Goal: Information Seeking & Learning: Compare options

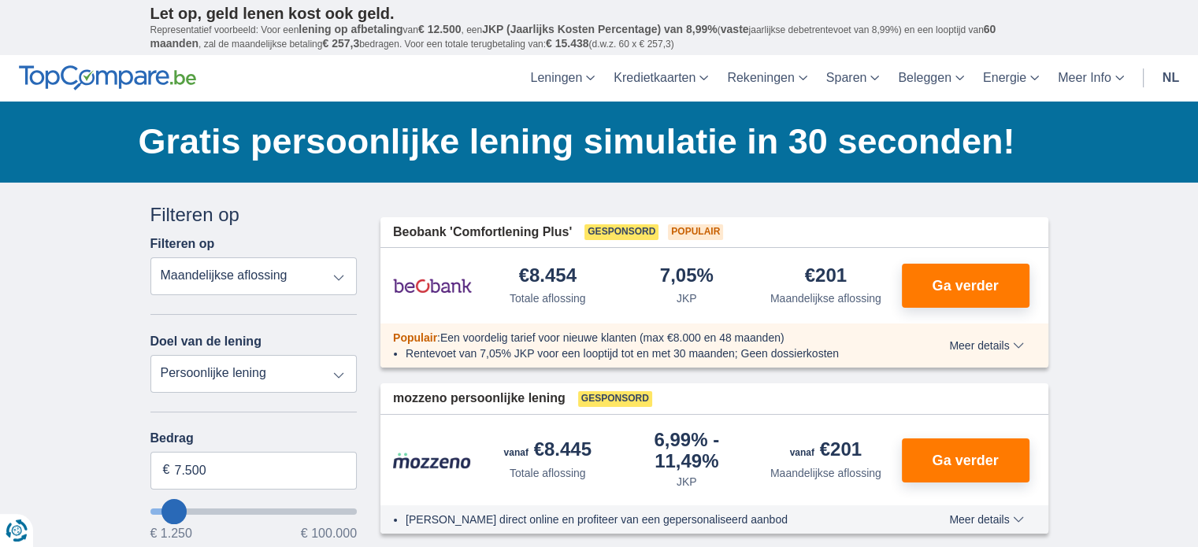
click at [339, 276] on select "Totale aflossing JKP Maandelijkse aflossing" at bounding box center [253, 277] width 207 height 38
click at [150, 258] on select "Totale aflossing JKP Maandelijkse aflossing" at bounding box center [253, 277] width 207 height 38
click at [339, 377] on select "Persoonlijke lening Auto Moto / fiets Mobilhome / caravan Renovatie Energie Sch…" at bounding box center [253, 374] width 207 height 38
select select "caravan"
click at [150, 355] on select "Persoonlijke lening Auto Moto / fiets Mobilhome / caravan Renovatie Energie Sch…" at bounding box center [253, 374] width 207 height 38
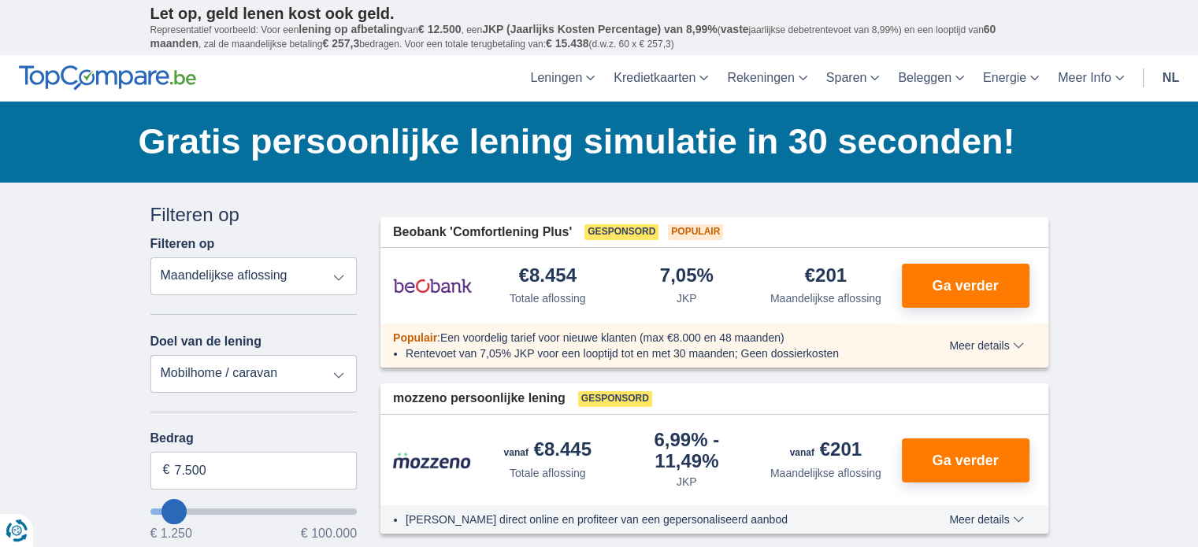
type input "15.000"
type input "15250"
select select "60"
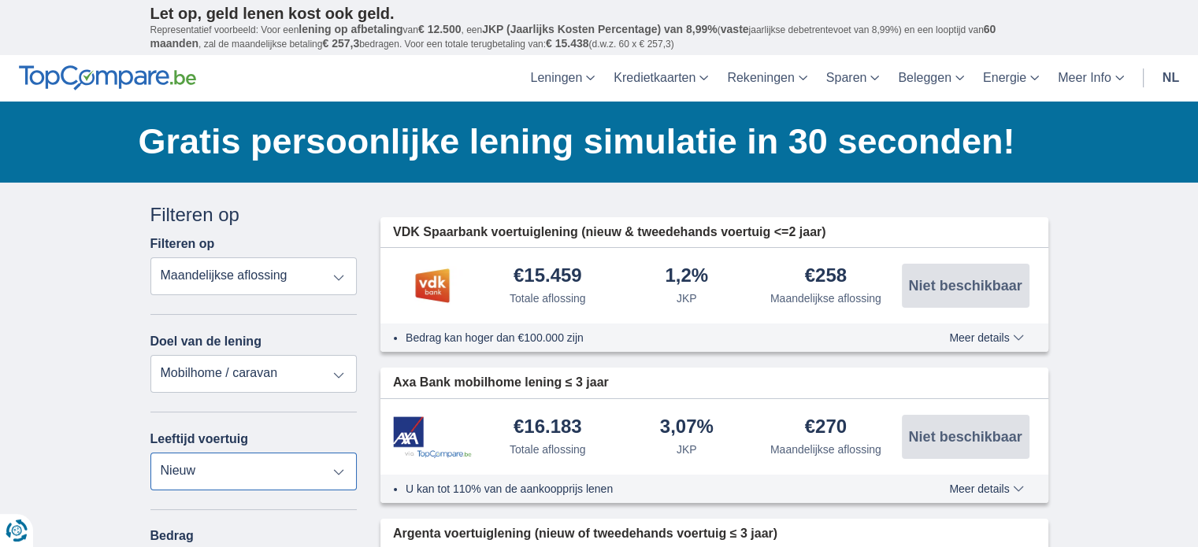
click at [340, 469] on select "Nieuw 0-1 jaar 1-2 jaar 2-3 jaar 3-4 jaar 4-5 jaar 5+ jaar" at bounding box center [253, 472] width 207 height 38
select select "5+"
click at [150, 453] on select "Nieuw 0-1 jaar 1-2 jaar 2-3 jaar 3-4 jaar 4-5 jaar 5+ jaar" at bounding box center [253, 472] width 207 height 38
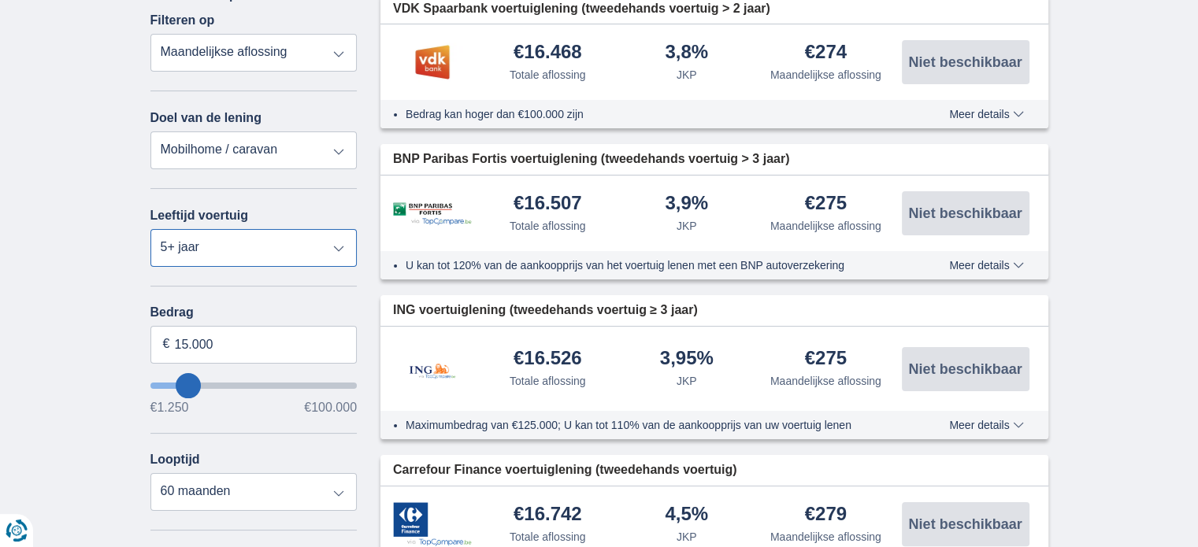
scroll to position [236, 0]
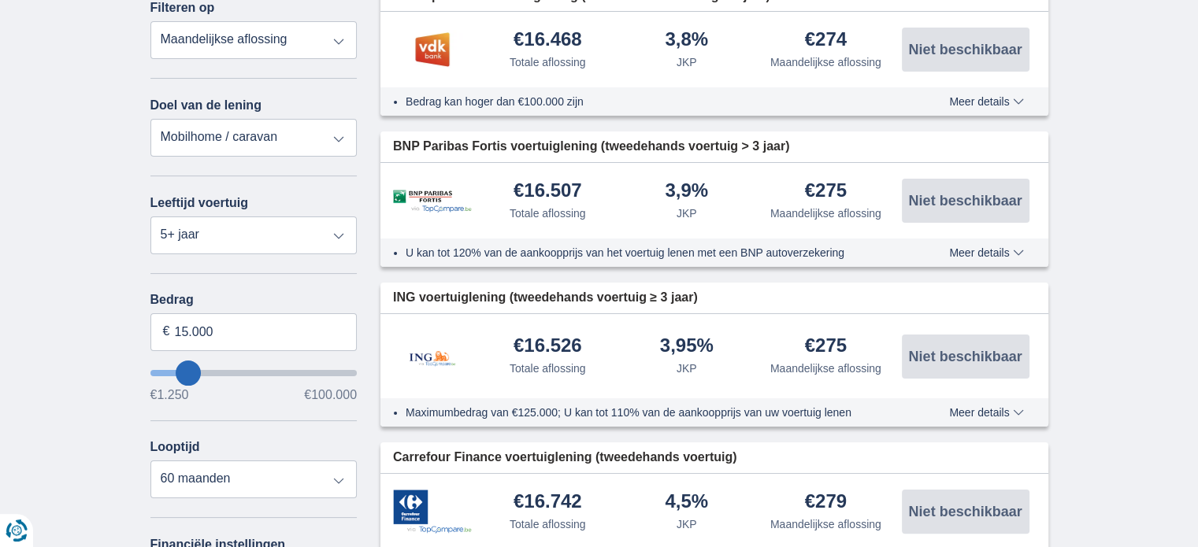
type input "30.250"
type input "30250"
select select "120"
type input "30250"
click at [215, 370] on input "wantToBorrow" at bounding box center [253, 373] width 207 height 6
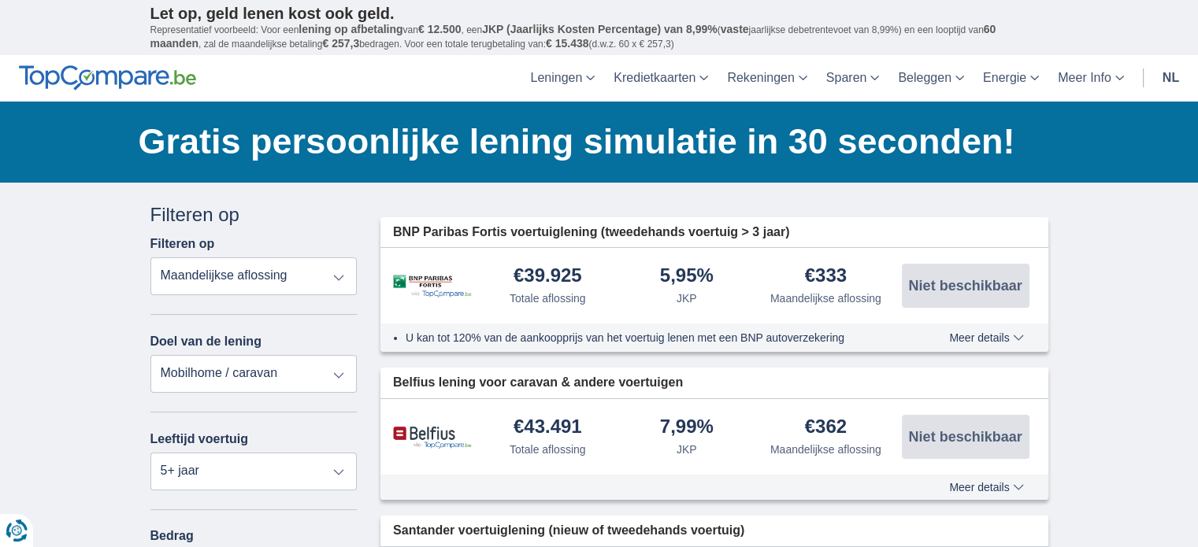
scroll to position [158, 0]
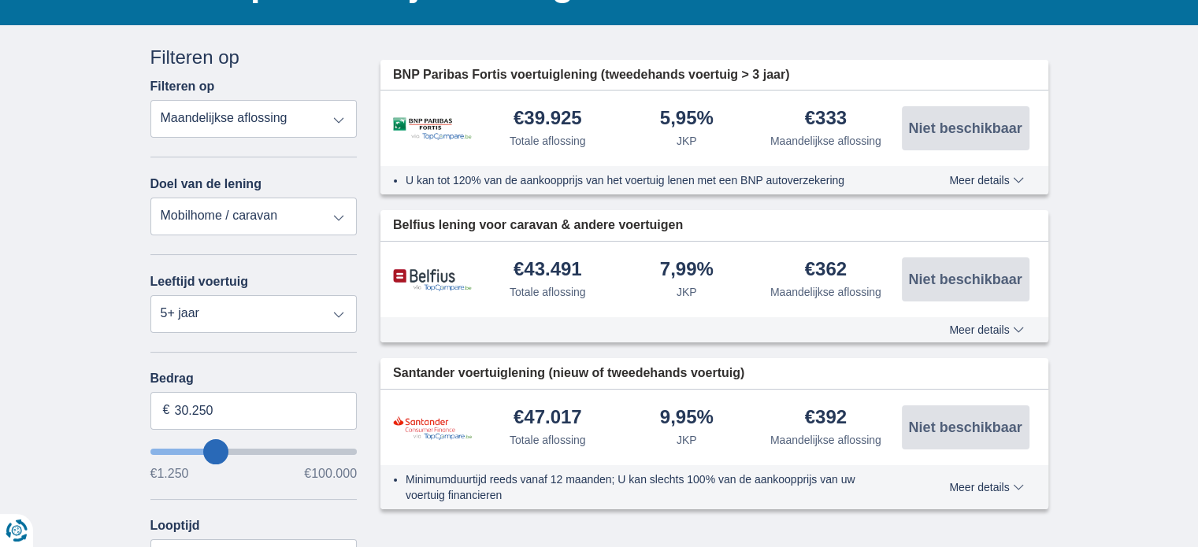
type input "19.250"
type input "19250"
select select "84"
type input "19250"
click at [195, 449] on input "wantToBorrow" at bounding box center [253, 452] width 207 height 6
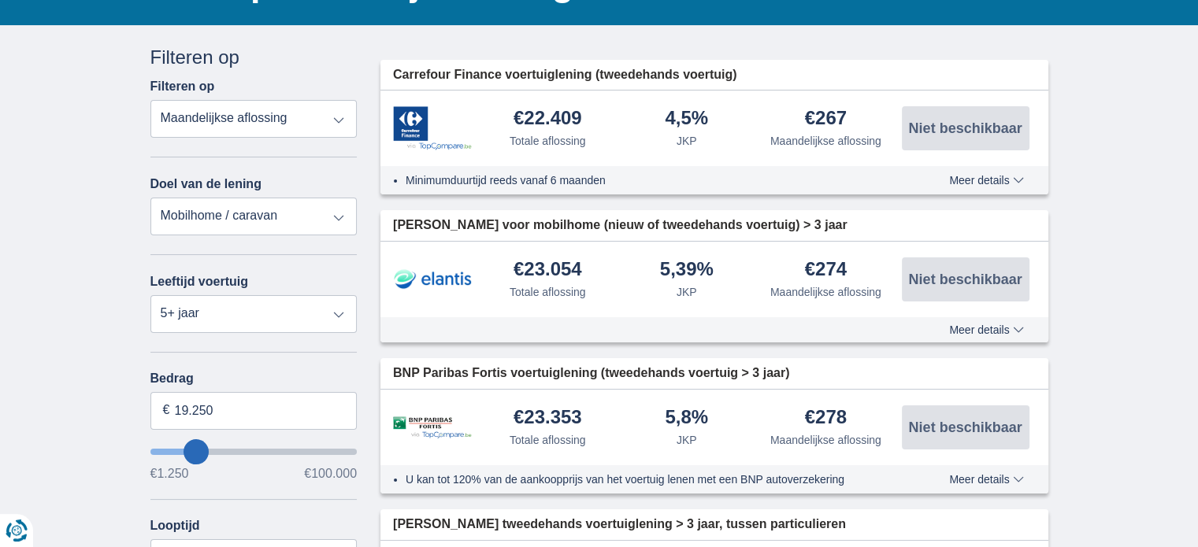
type input "27.250"
type input "27250"
click at [209, 449] on input "wantToBorrow" at bounding box center [253, 452] width 207 height 6
select select "120"
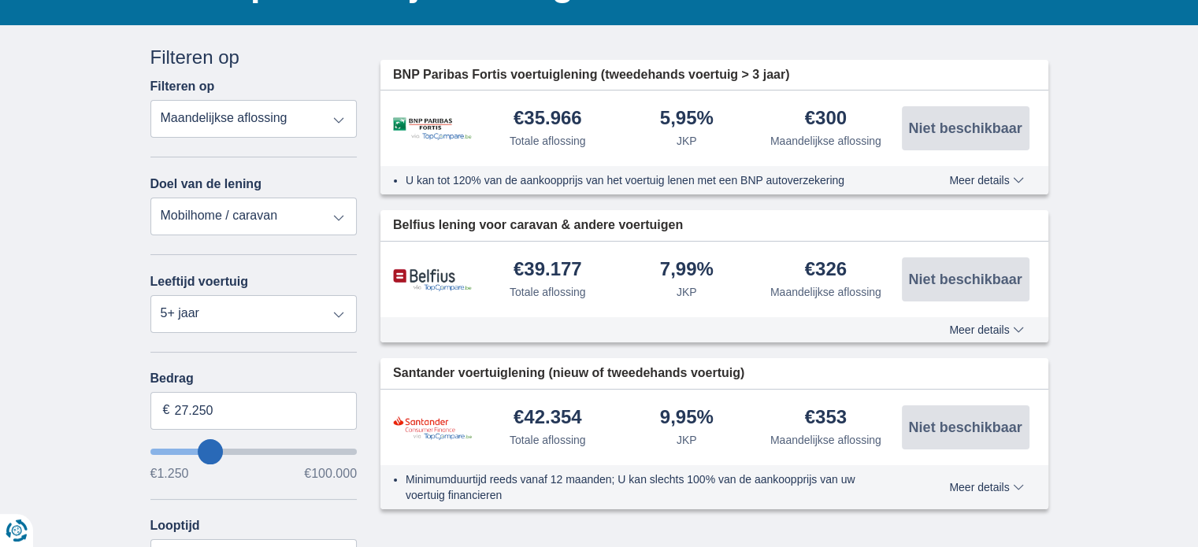
click at [1018, 179] on span "Meer details" at bounding box center [986, 180] width 74 height 11
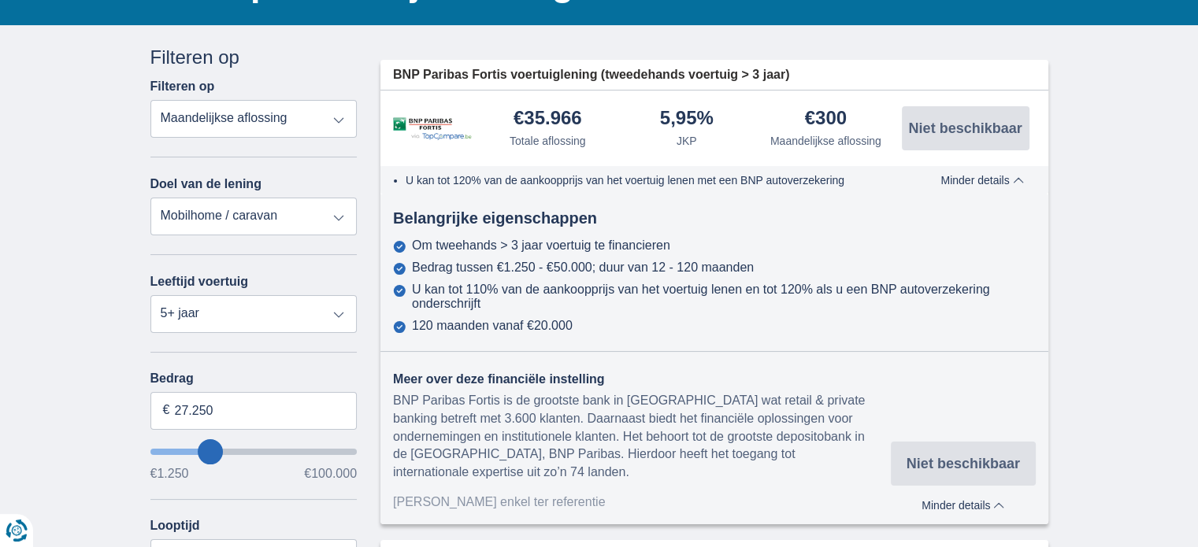
click at [1020, 178] on span "Minder details" at bounding box center [981, 180] width 83 height 11
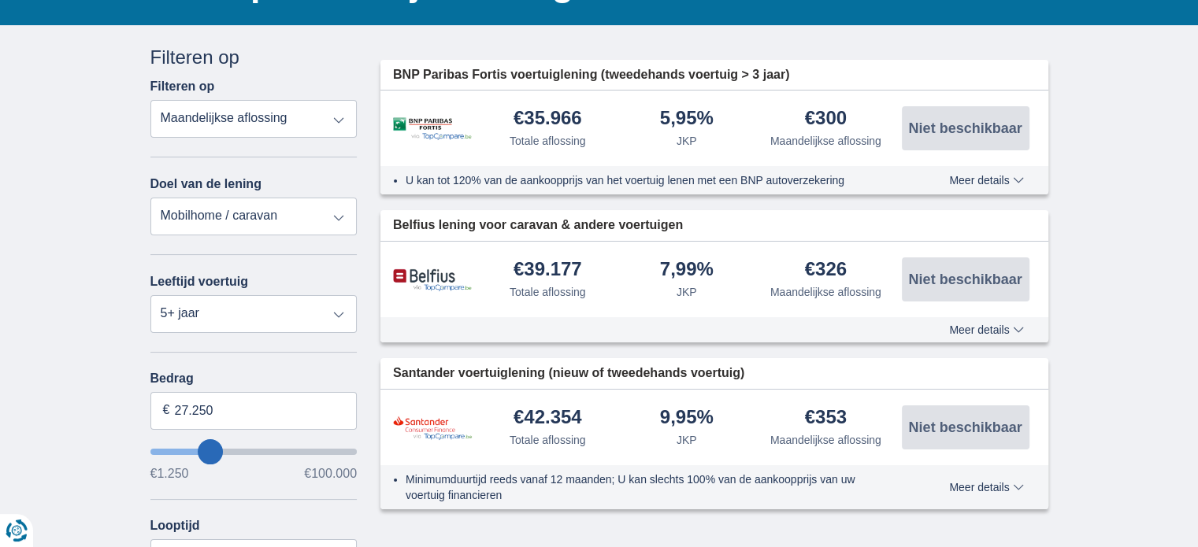
click at [985, 485] on span "Meer details" at bounding box center [986, 487] width 74 height 11
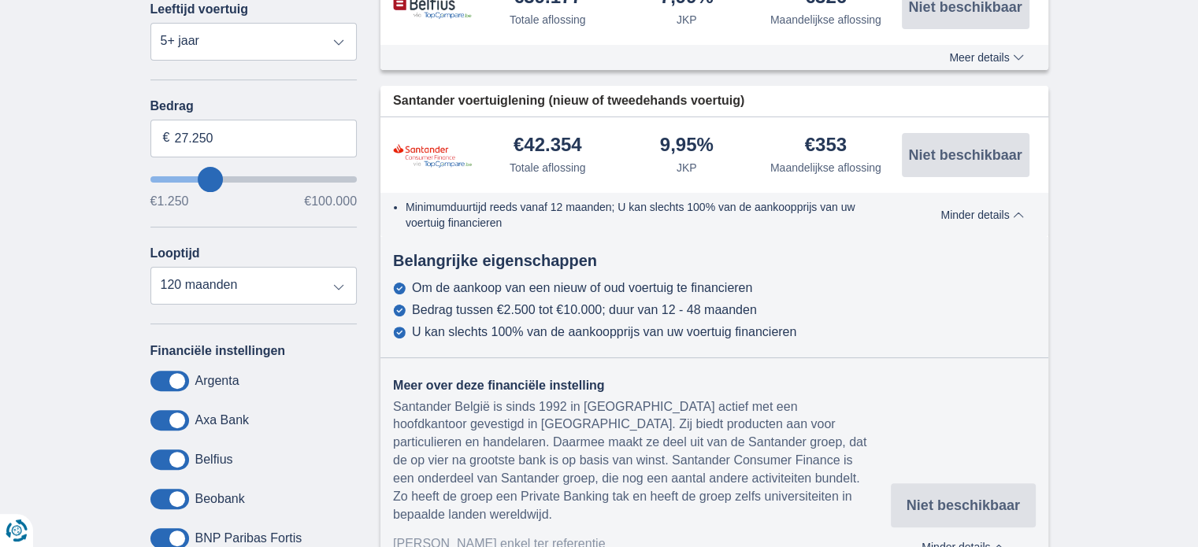
scroll to position [473, 0]
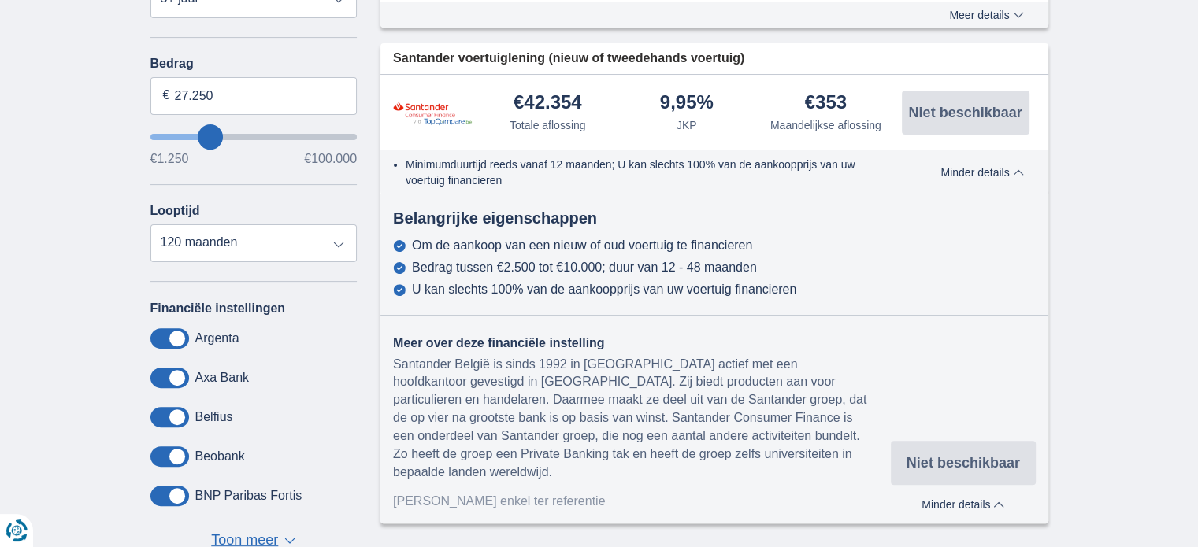
click at [1002, 499] on span "Minder details" at bounding box center [962, 504] width 83 height 11
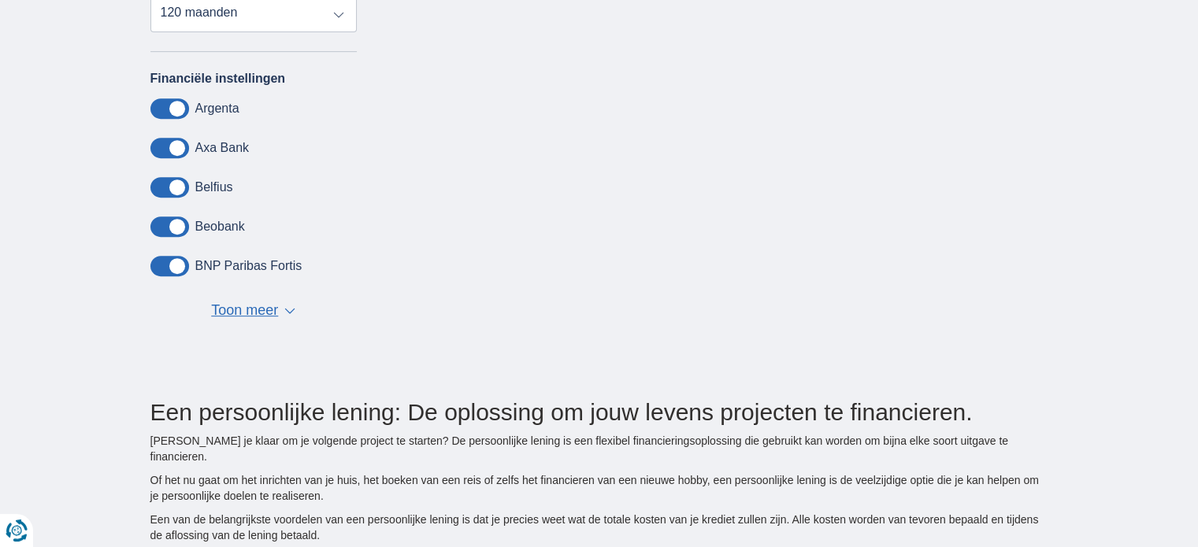
scroll to position [788, 0]
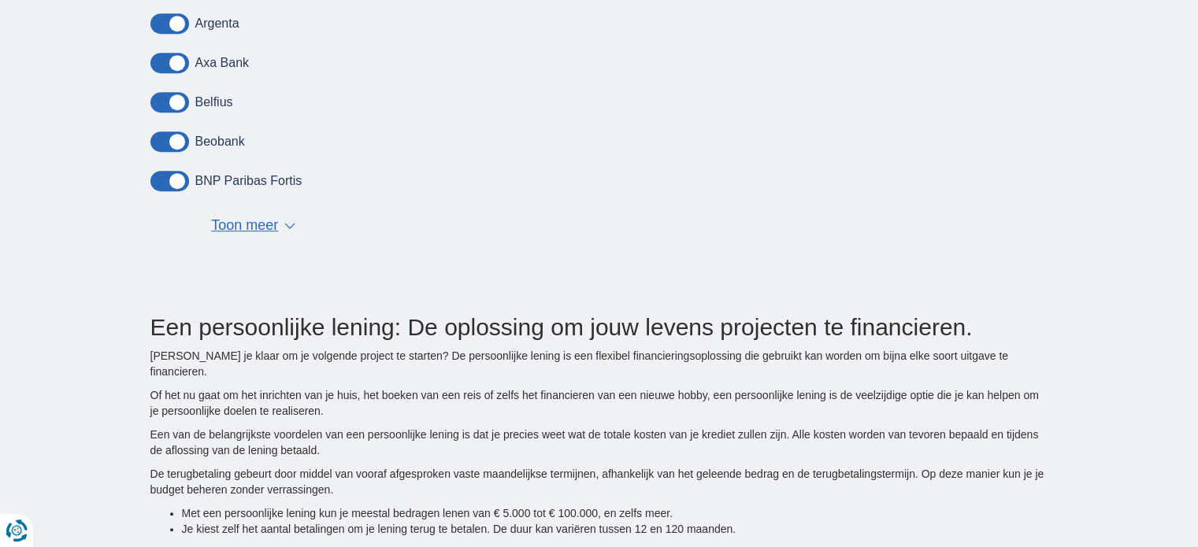
click at [286, 224] on span "▼" at bounding box center [289, 226] width 11 height 6
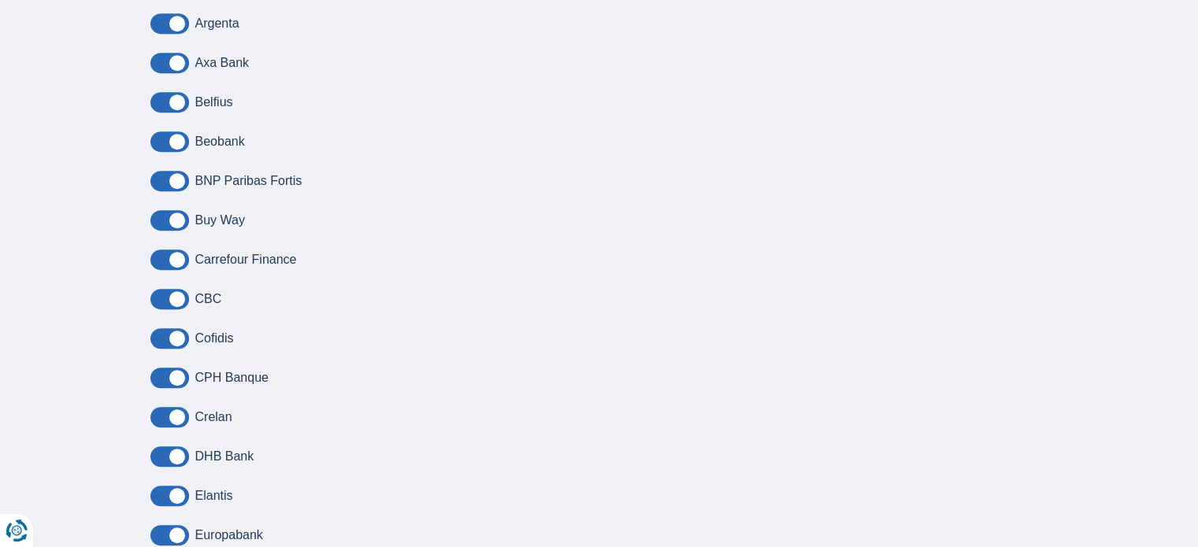
click at [165, 410] on span at bounding box center [169, 417] width 39 height 20
click at [0, 0] on input "checkbox" at bounding box center [0, 0] width 0 height 0
click at [180, 409] on span at bounding box center [169, 417] width 39 height 20
click at [0, 0] on input "checkbox" at bounding box center [0, 0] width 0 height 0
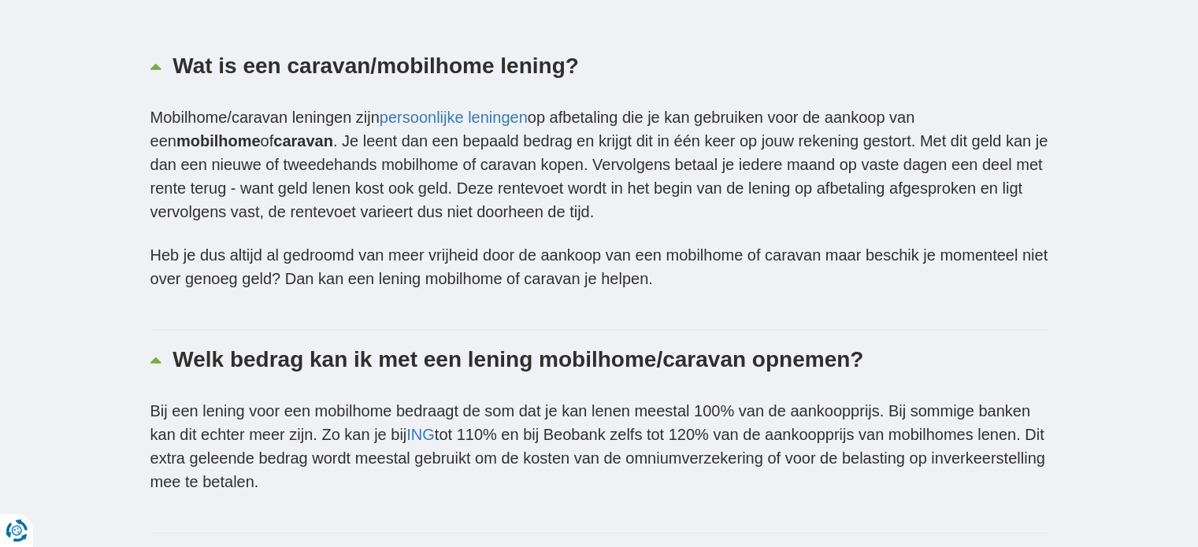
scroll to position [4332, 0]
